Goal: Check status

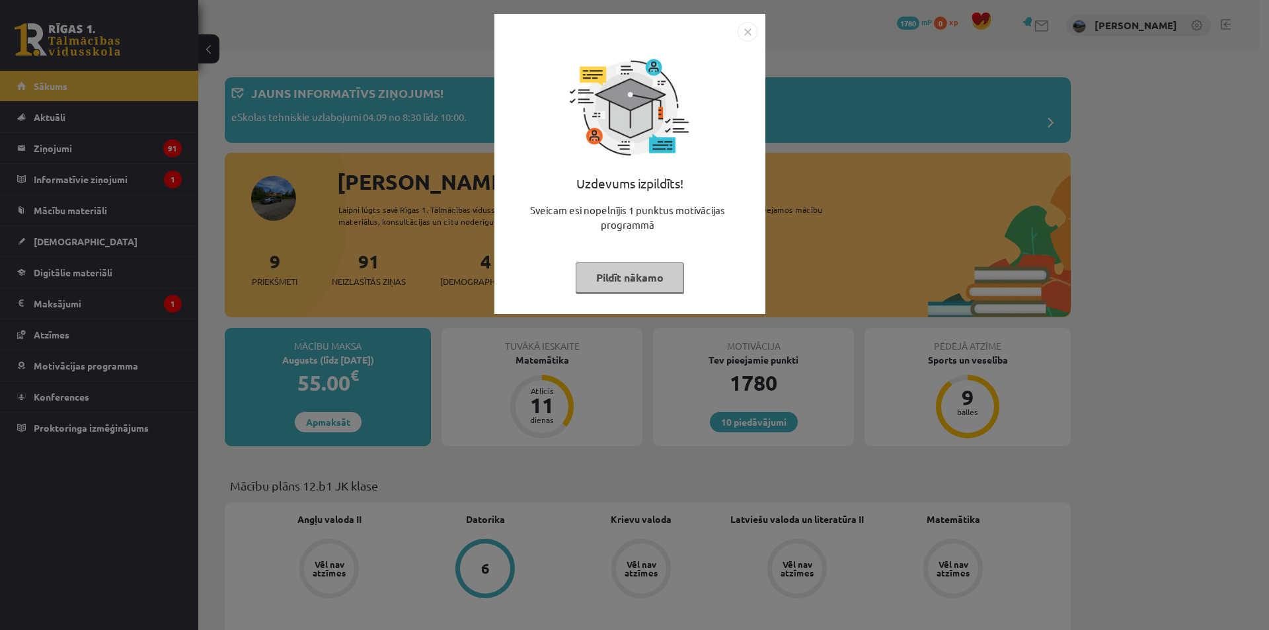
click at [654, 266] on button "Pildīt nākamo" at bounding box center [629, 277] width 108 height 30
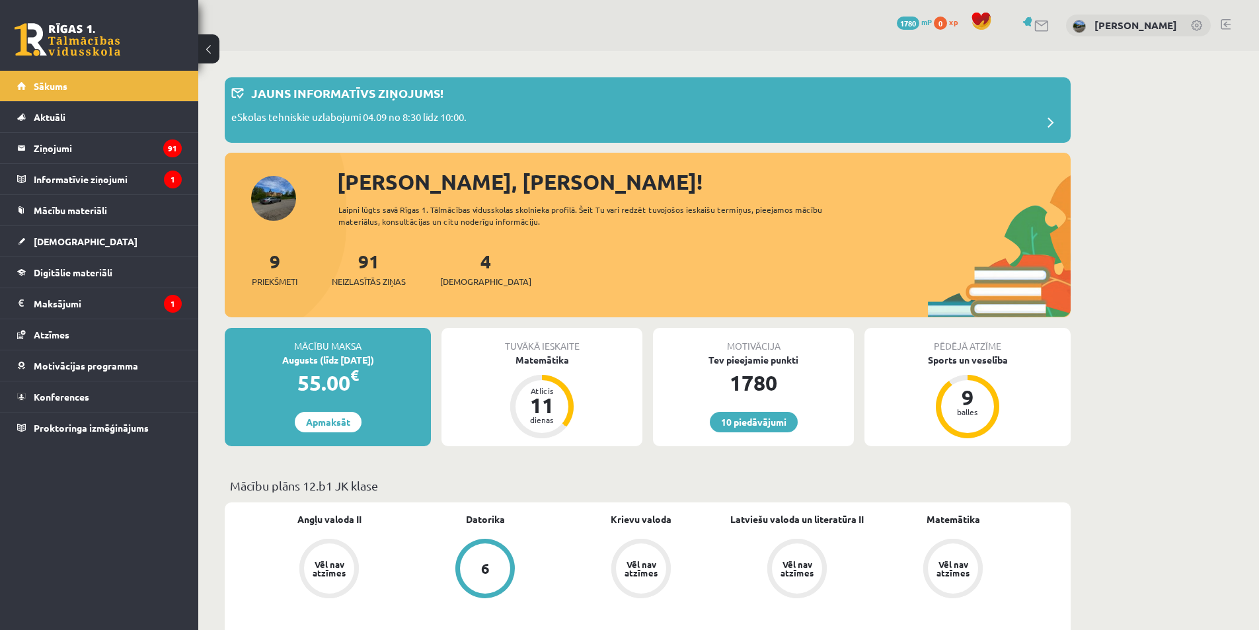
drag, startPoint x: 686, startPoint y: 277, endPoint x: 673, endPoint y: 273, distance: 14.4
drag, startPoint x: 673, startPoint y: 273, endPoint x: 663, endPoint y: 270, distance: 10.4
click at [663, 270] on div "9 Priekšmeti 91 Neizlasītās ziņas 4 [DEMOGRAPHIC_DATA]" at bounding box center [648, 282] width 846 height 71
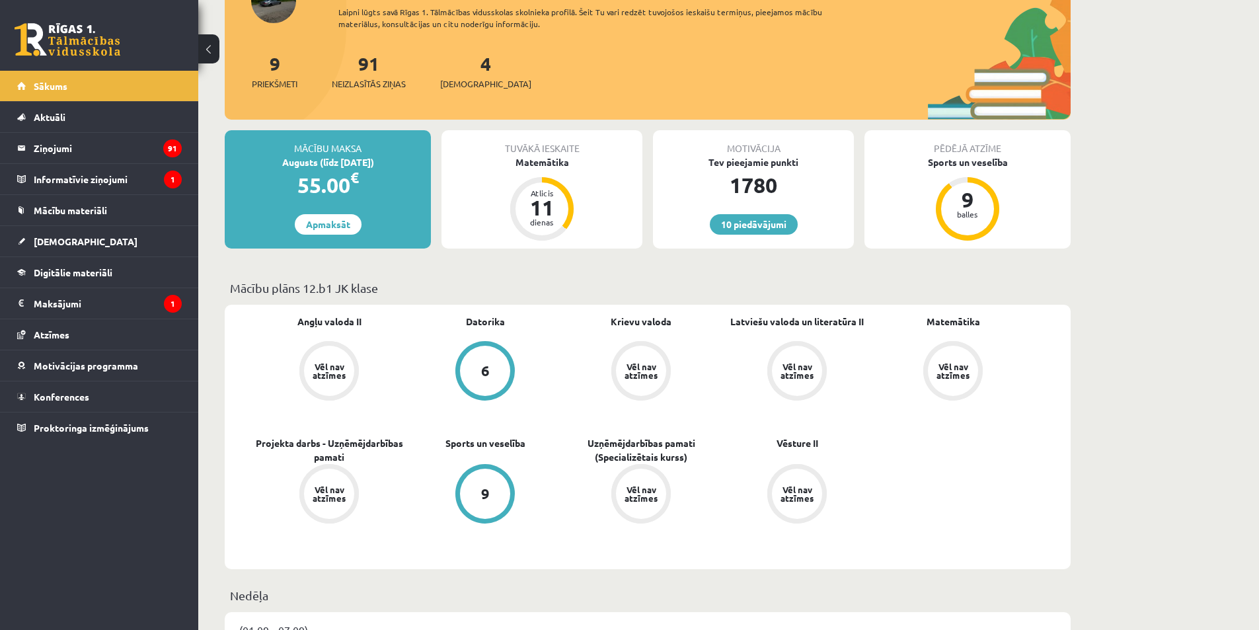
scroll to position [198, 0]
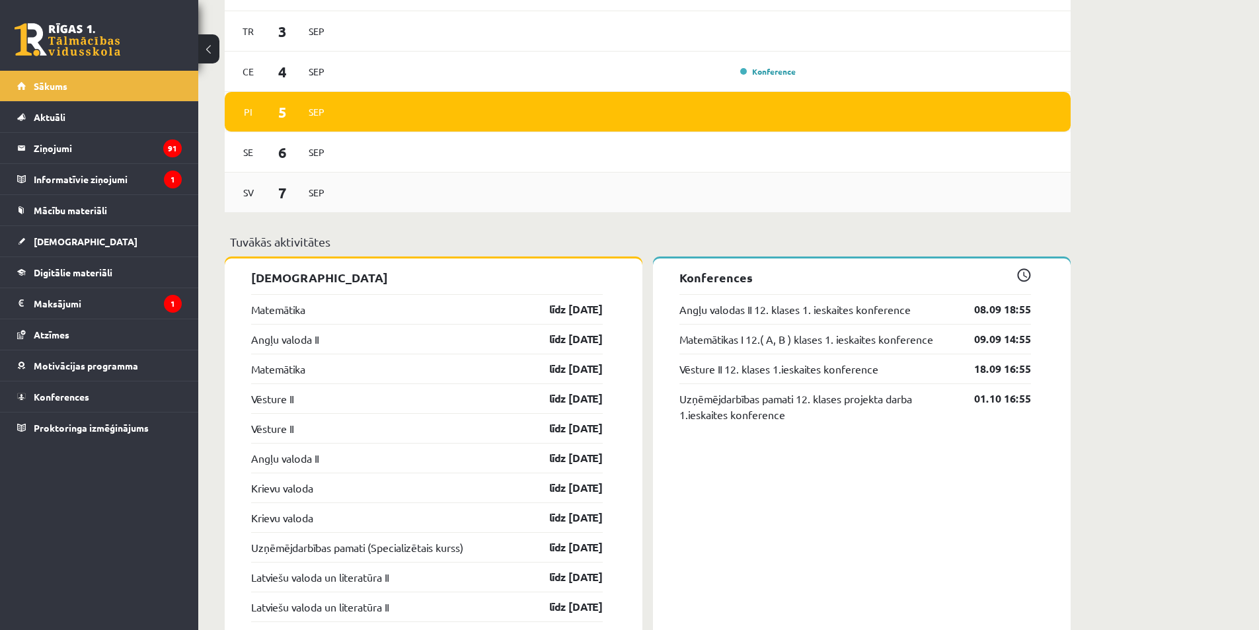
scroll to position [925, 0]
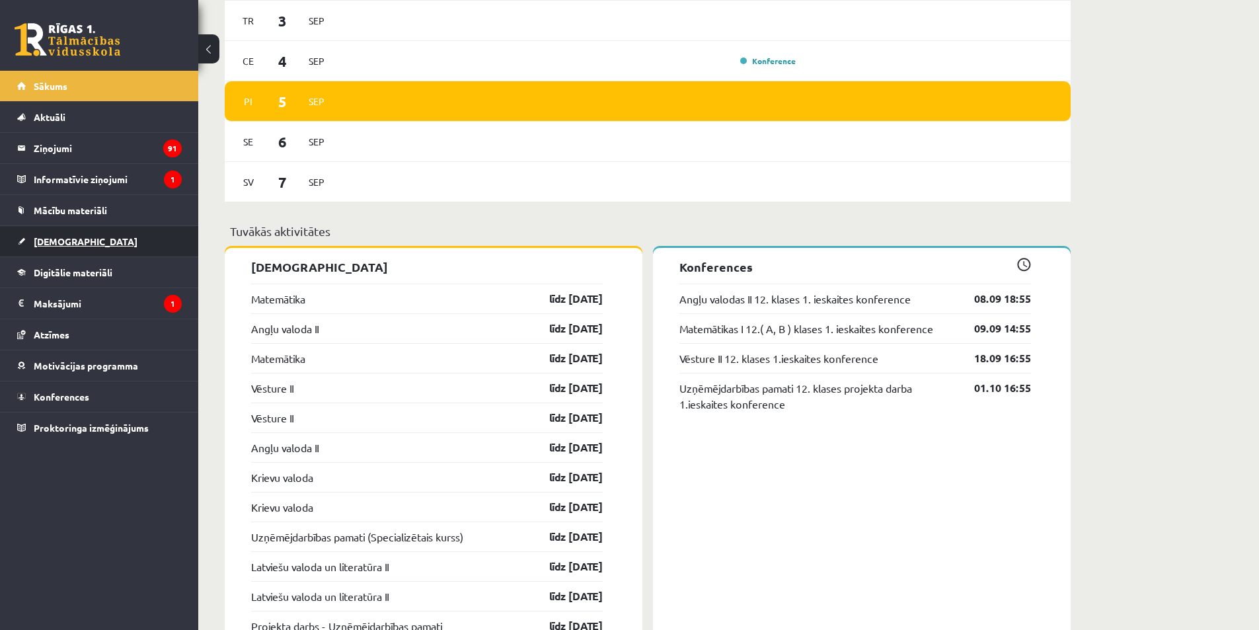
click at [108, 254] on link "[DEMOGRAPHIC_DATA]" at bounding box center [99, 241] width 165 height 30
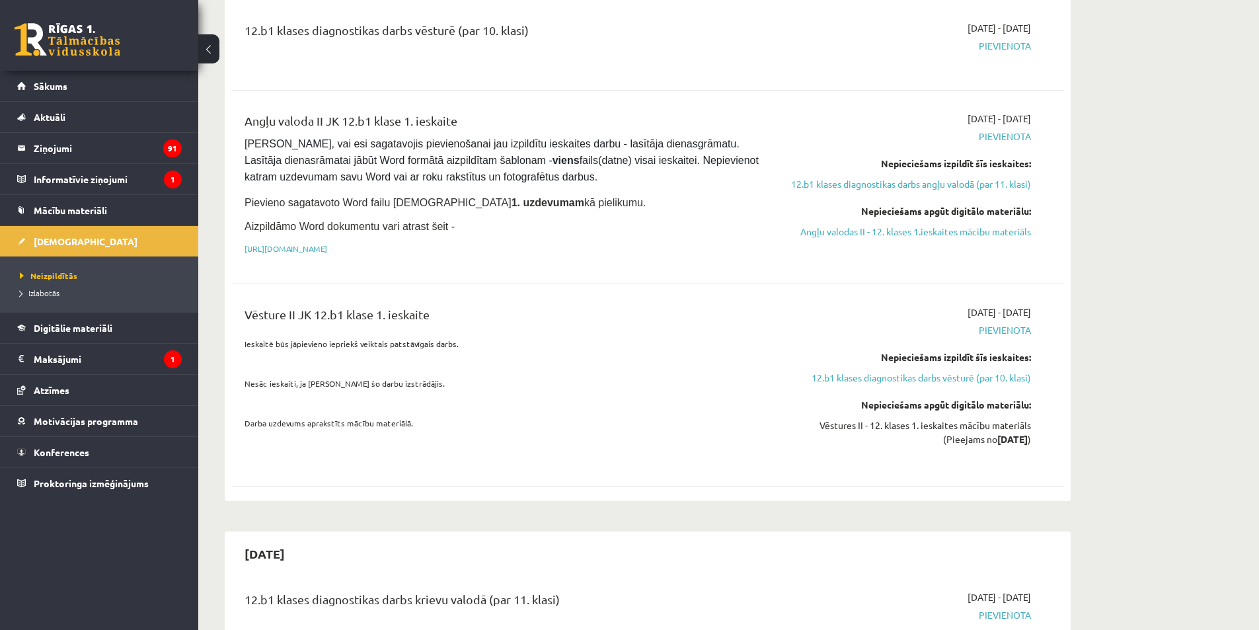
click at [897, 204] on div "Nepieciešams apgūt digitālo materiālu:" at bounding box center [906, 211] width 249 height 14
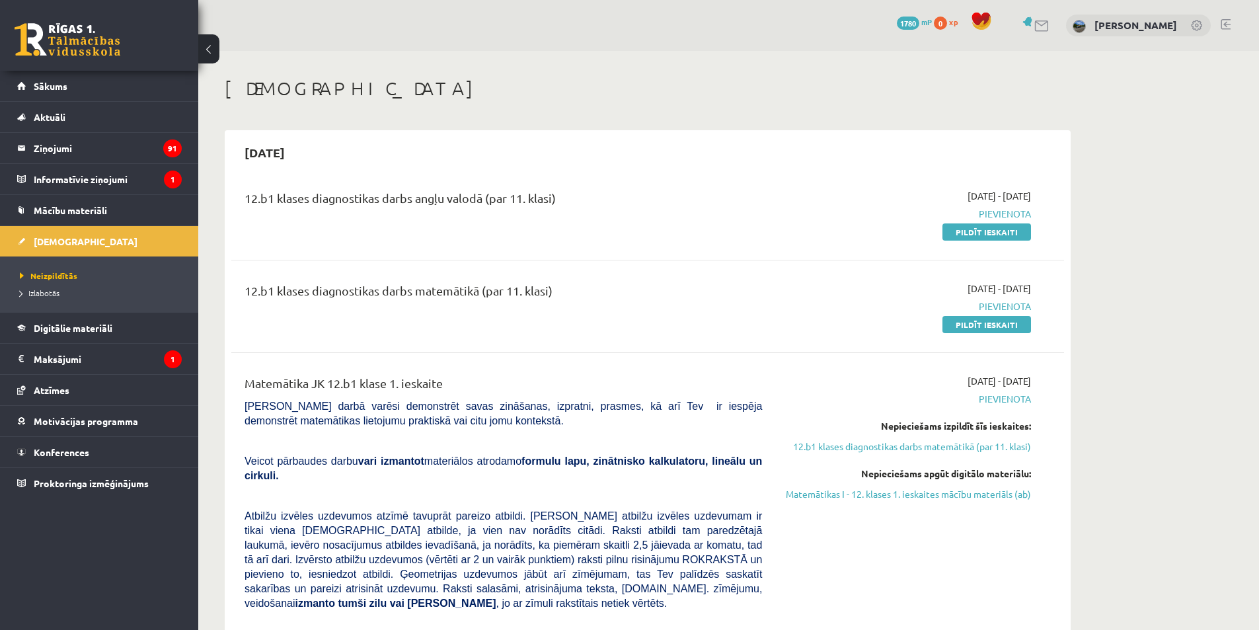
drag, startPoint x: 1130, startPoint y: 240, endPoint x: 1122, endPoint y: 240, distance: 7.9
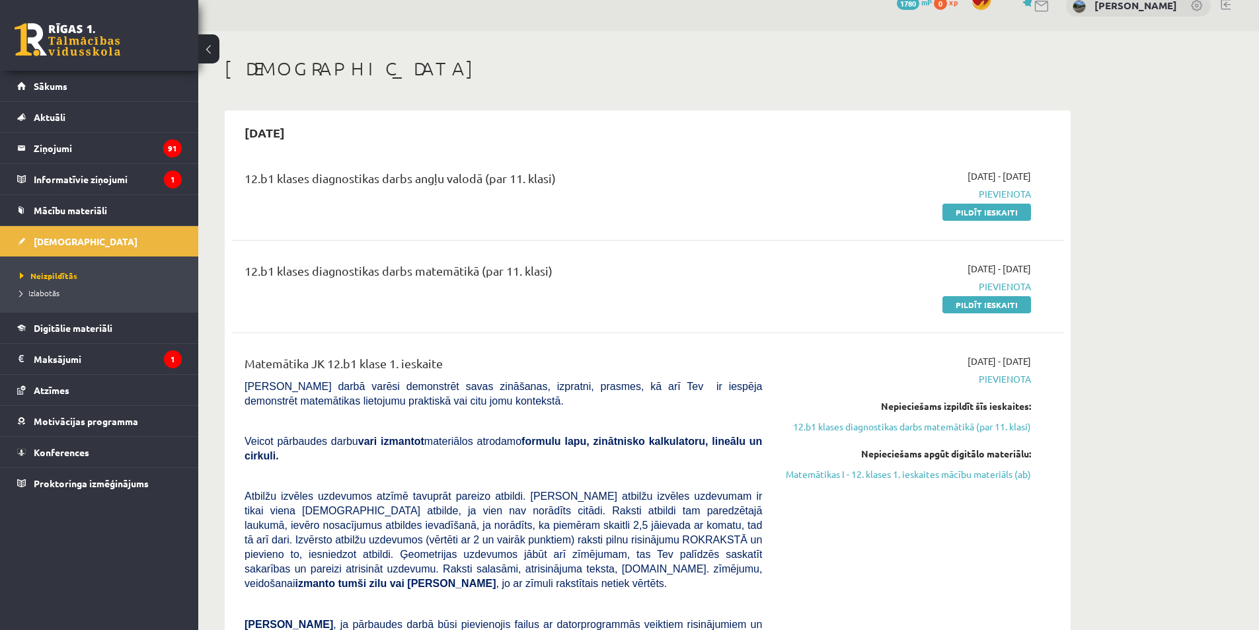
scroll to position [66, 0]
